Goal: Information Seeking & Learning: Learn about a topic

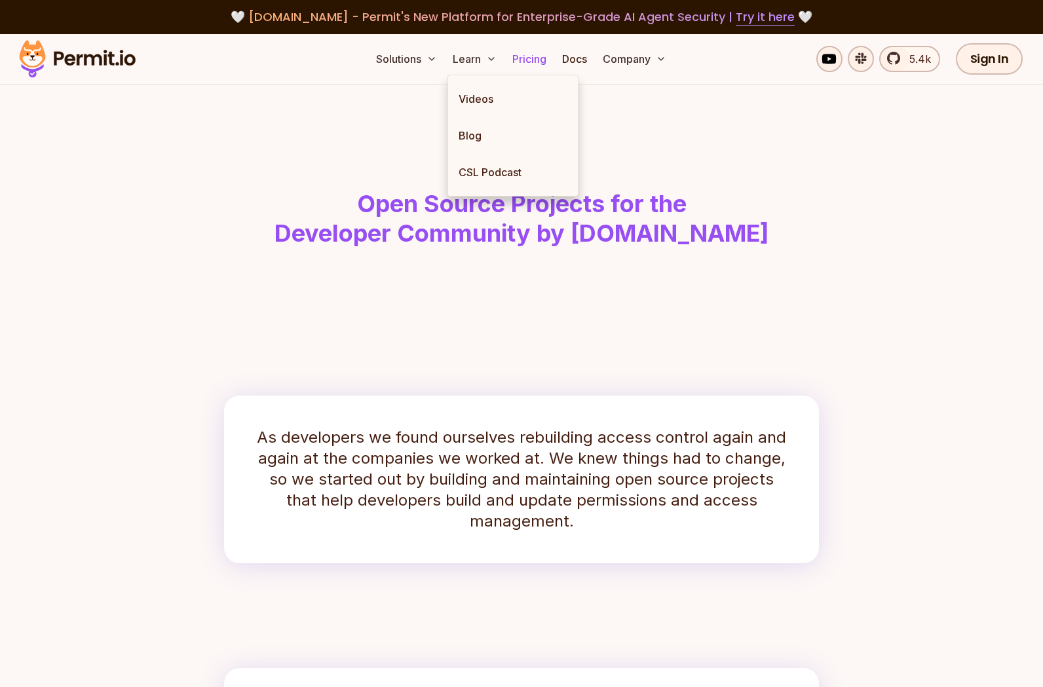
click at [523, 64] on link "Pricing" at bounding box center [529, 59] width 45 height 26
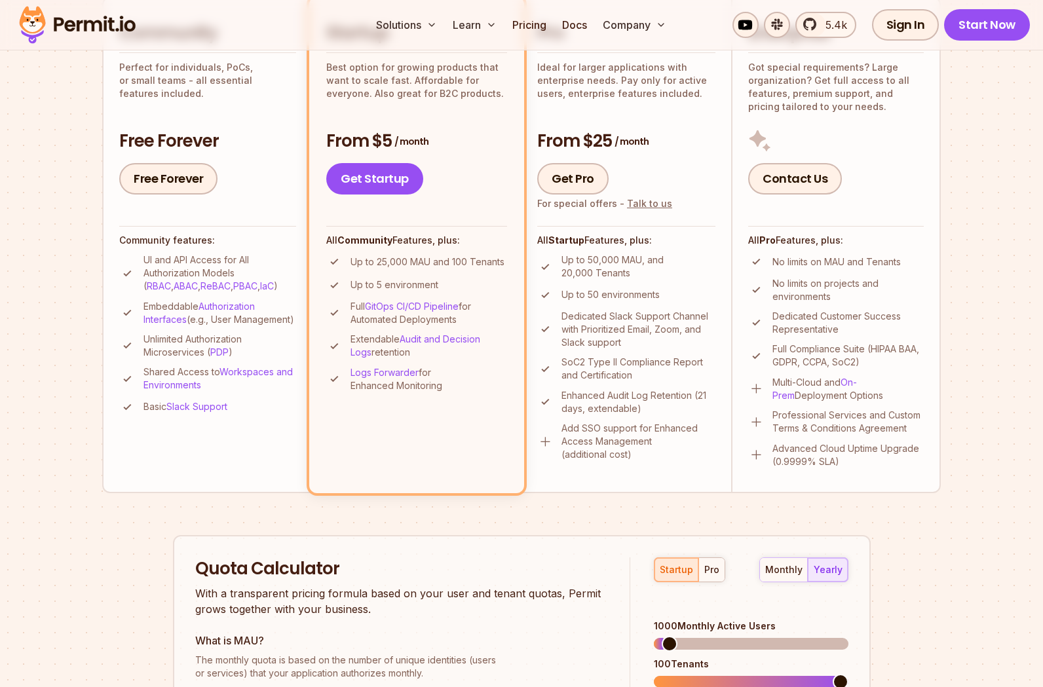
scroll to position [301, 0]
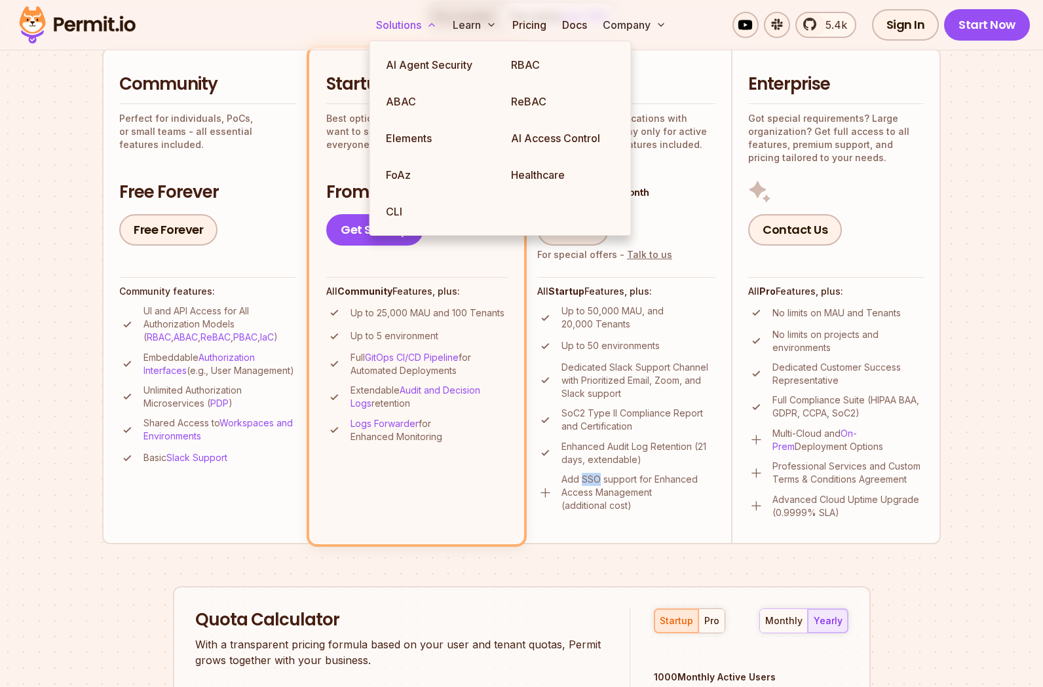
click at [413, 22] on button "Solutions" at bounding box center [406, 25] width 71 height 26
click at [118, 24] on img at bounding box center [77, 25] width 128 height 45
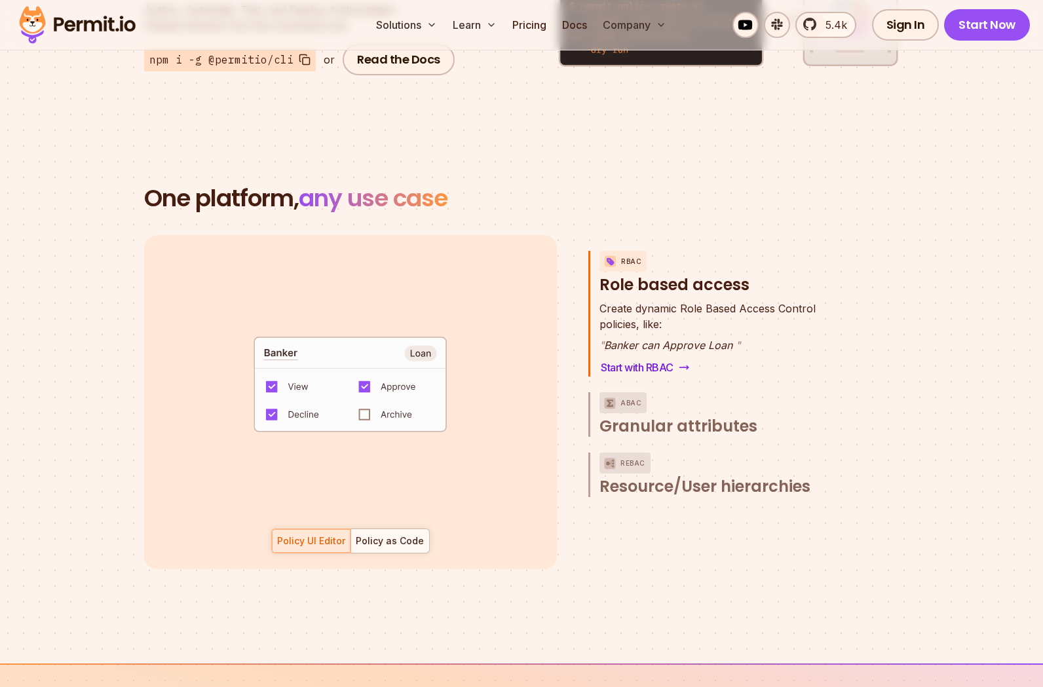
scroll to position [1768, 0]
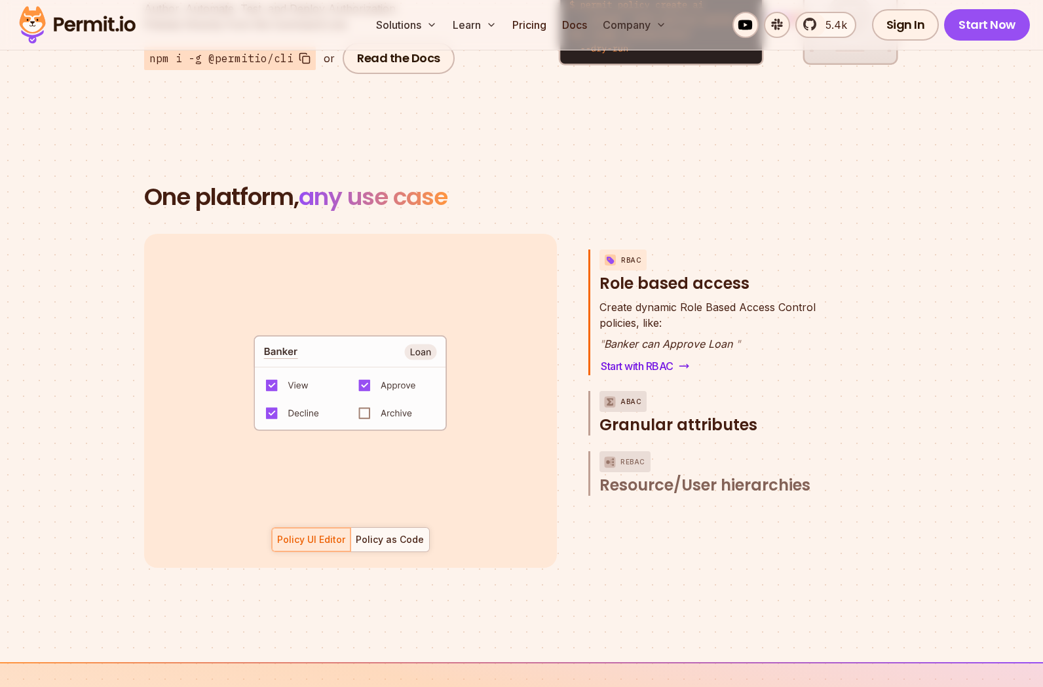
click at [652, 415] on span "Granular attributes" at bounding box center [678, 425] width 158 height 21
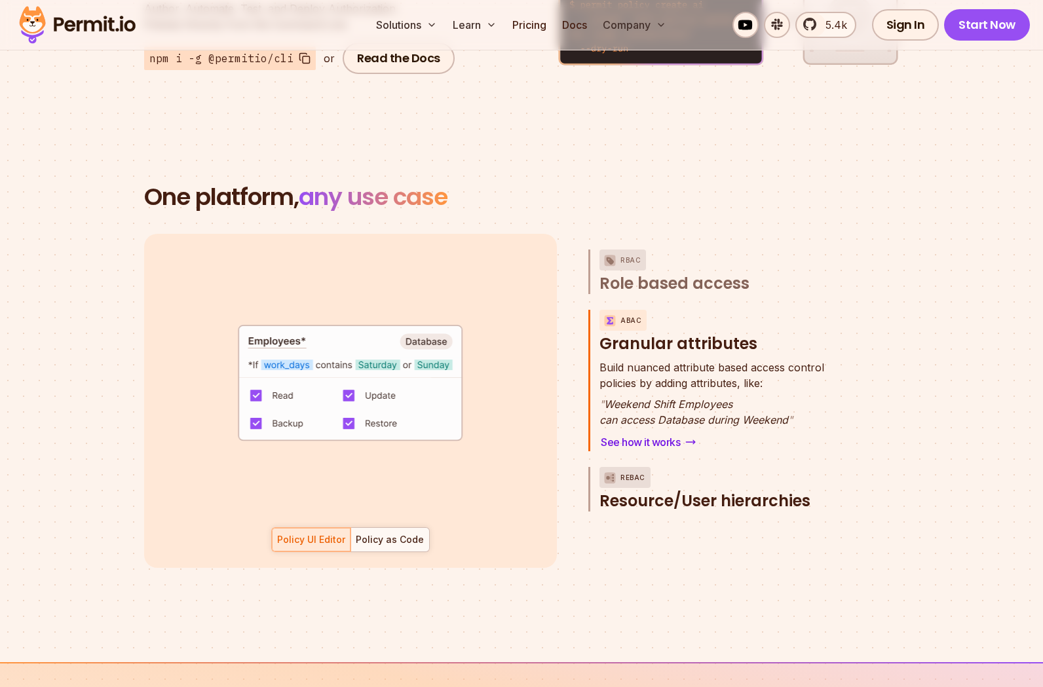
click at [683, 491] on span "Resource/User hierarchies" at bounding box center [704, 501] width 211 height 21
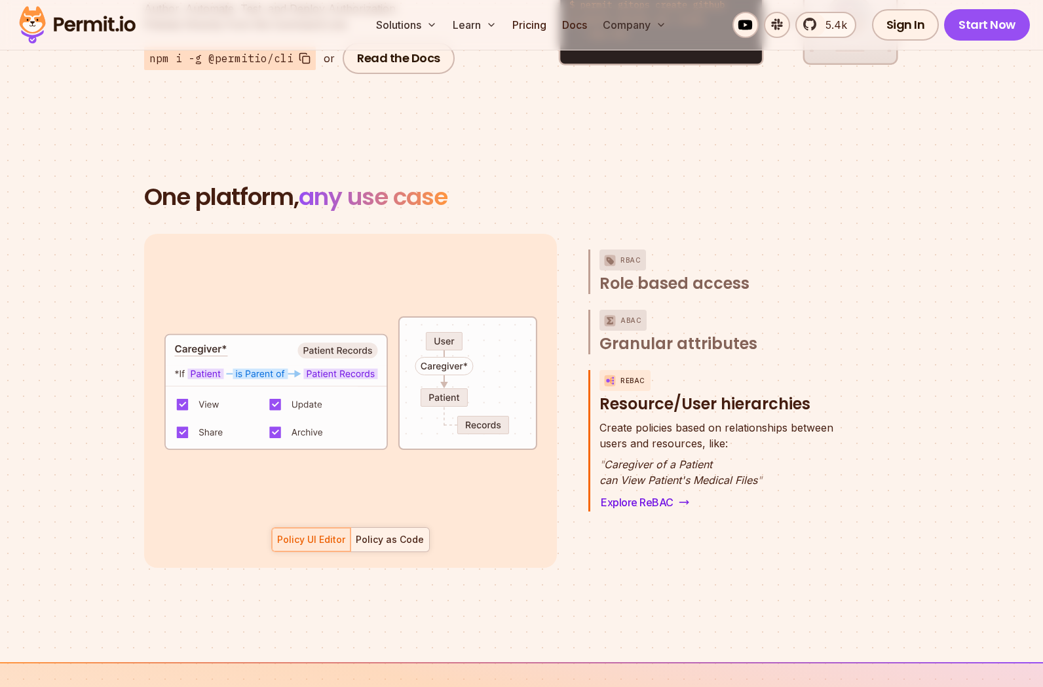
click at [384, 533] on div "Policy as Code" at bounding box center [390, 539] width 68 height 13
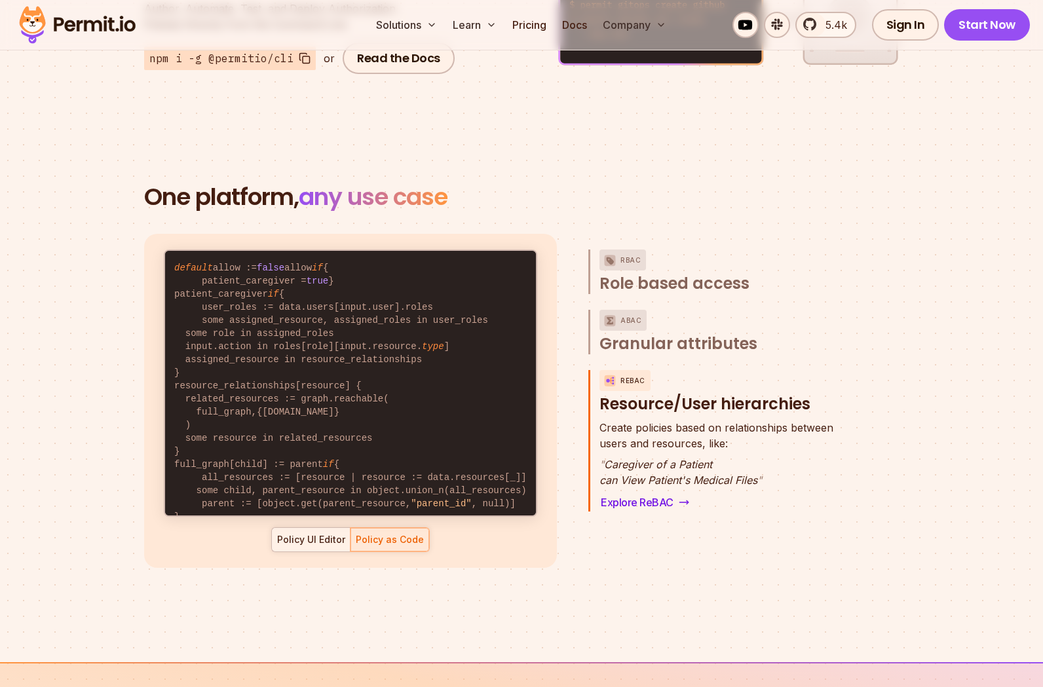
click at [299, 528] on div at bounding box center [311, 540] width 79 height 24
